Goal: Task Accomplishment & Management: Manage account settings

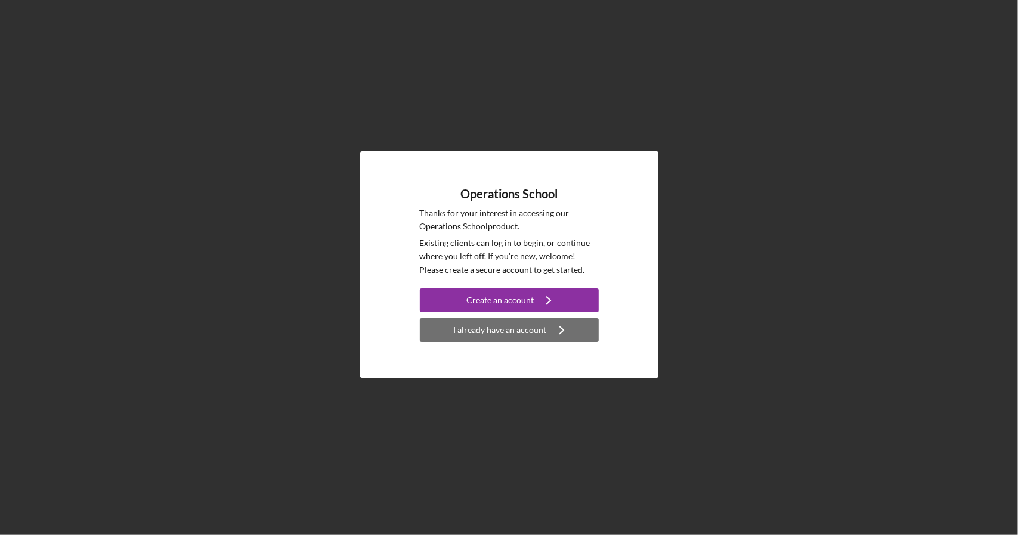
click at [530, 330] on div "I already have an account" at bounding box center [500, 330] width 93 height 24
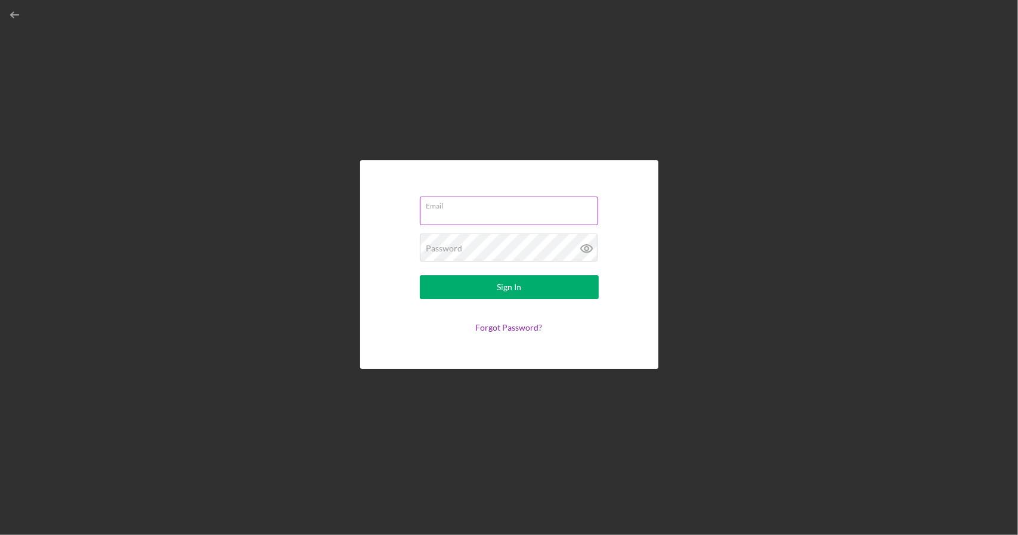
click at [503, 219] on input "Email" at bounding box center [509, 211] width 178 height 29
type input "[PERSON_NAME][EMAIL_ADDRESS][PERSON_NAME][DOMAIN_NAME]"
click at [529, 327] on link "Forgot Password?" at bounding box center [509, 328] width 67 height 10
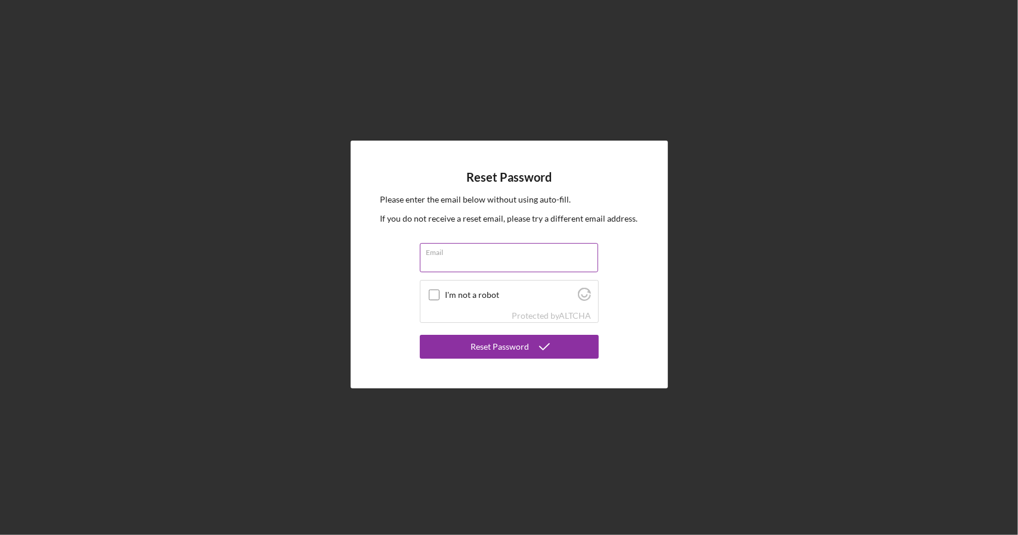
click at [515, 265] on input "Email" at bounding box center [509, 257] width 178 height 29
type input "[PERSON_NAME][EMAIL_ADDRESS][PERSON_NAME][DOMAIN_NAME]"
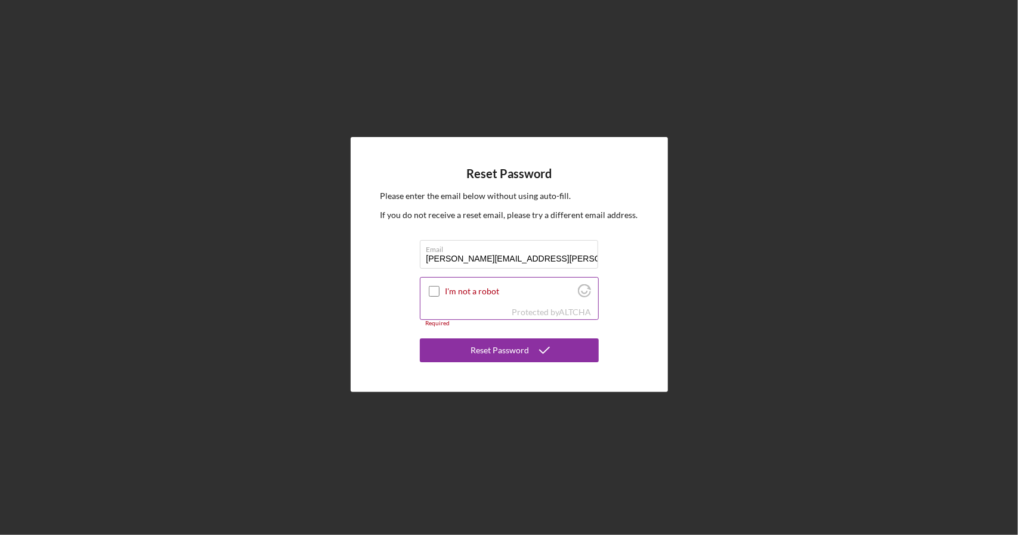
click at [439, 287] on div at bounding box center [434, 291] width 14 height 14
click at [433, 296] on input "I'm not a robot" at bounding box center [434, 291] width 11 height 11
checkbox input "true"
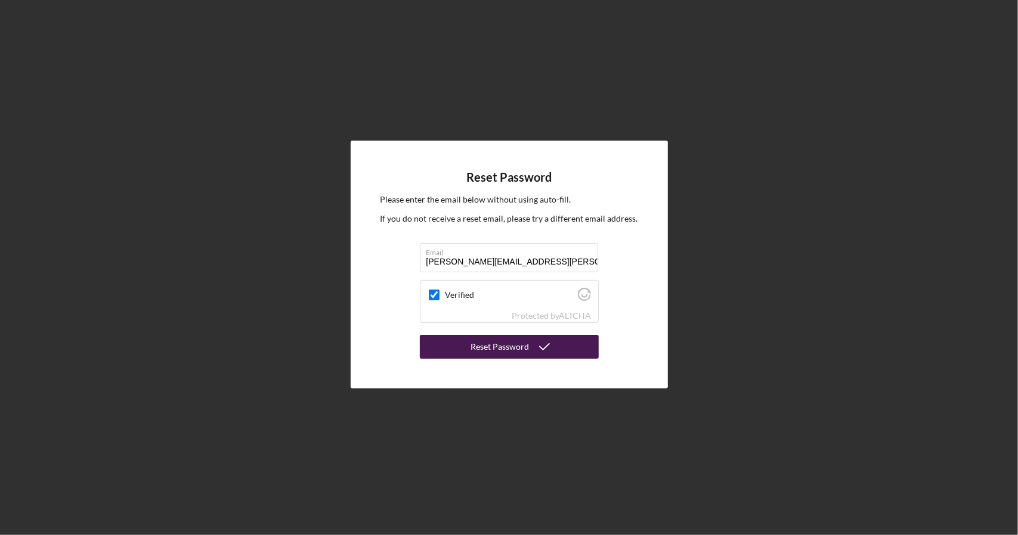
click at [494, 349] on div "Reset Password" at bounding box center [500, 347] width 58 height 24
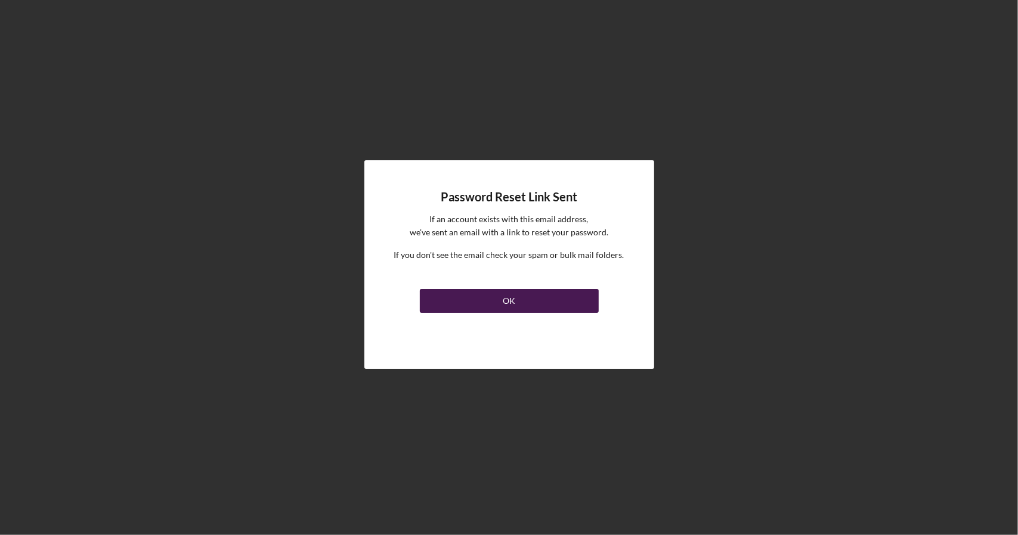
click at [546, 296] on button "OK" at bounding box center [509, 301] width 179 height 24
